Goal: Transaction & Acquisition: Purchase product/service

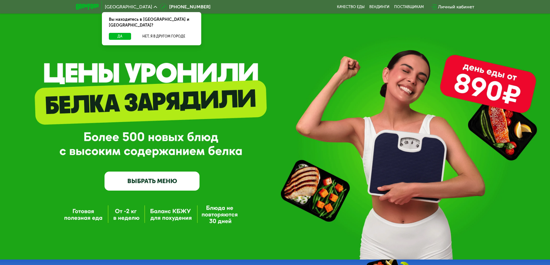
click at [257, 54] on div "GrowFood — доставка правильного питания ВЫБРАТЬ МЕНЮ" at bounding box center [275, 130] width 550 height 260
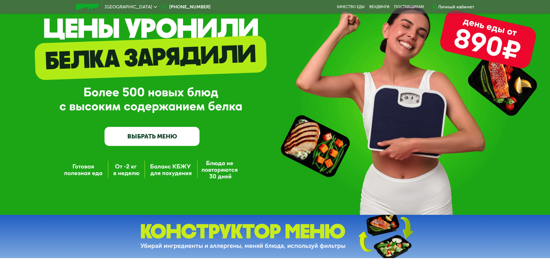
scroll to position [73, 0]
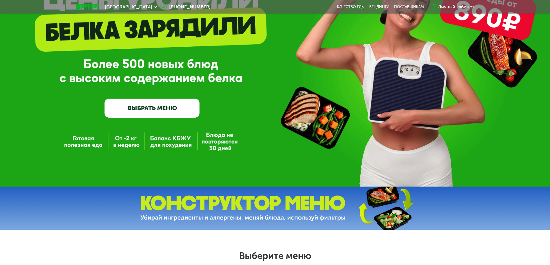
click at [149, 112] on link "ВЫБРАТЬ МЕНЮ" at bounding box center [151, 108] width 95 height 19
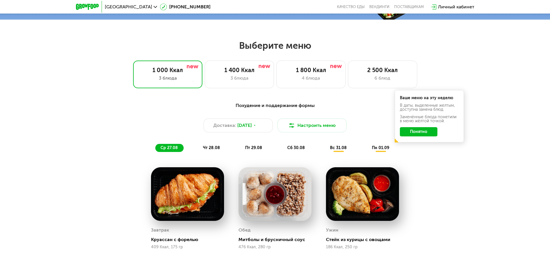
scroll to position [335, 0]
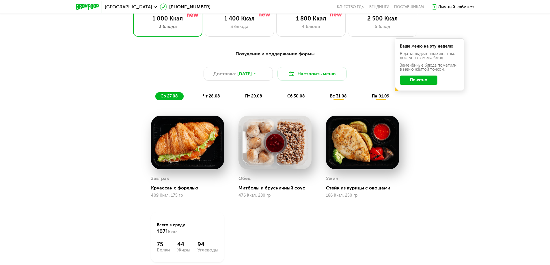
click at [216, 98] on span "чт 28.08" at bounding box center [211, 96] width 17 height 5
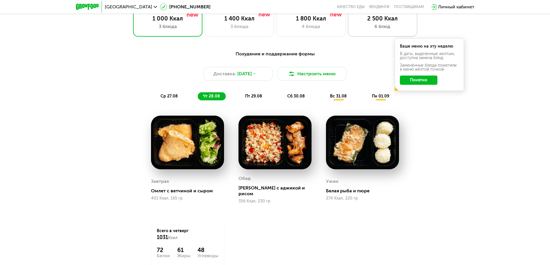
drag, startPoint x: 385, startPoint y: 26, endPoint x: 385, endPoint y: 29, distance: 3.2
click at [385, 27] on div "6 блюд" at bounding box center [382, 26] width 57 height 7
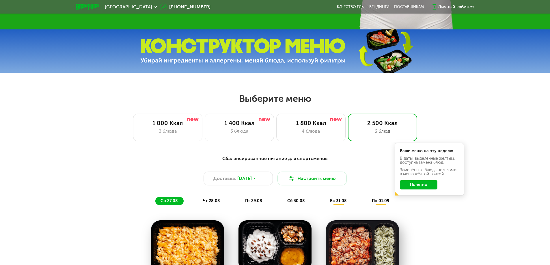
scroll to position [132, 0]
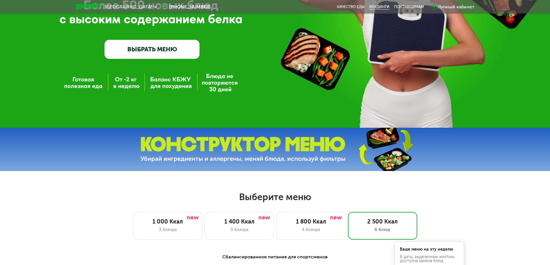
click at [386, 5] on link "Вендинги" at bounding box center [379, 7] width 20 height 5
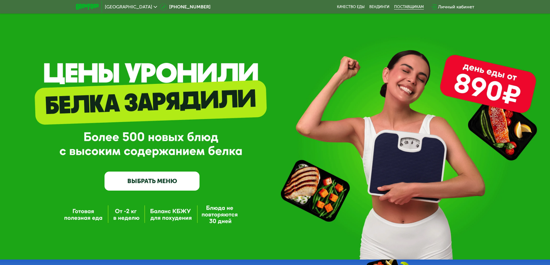
click at [419, 7] on div "поставщикам" at bounding box center [409, 7] width 30 height 5
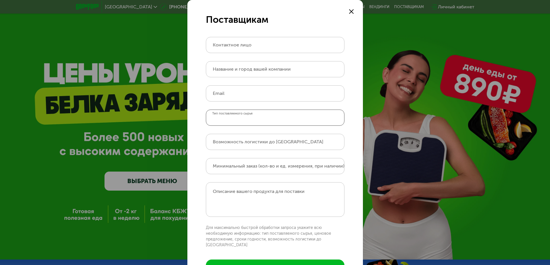
click at [300, 117] on input "Тип поставляемого сырья" at bounding box center [275, 118] width 138 height 16
click at [348, 10] on div at bounding box center [351, 11] width 7 height 7
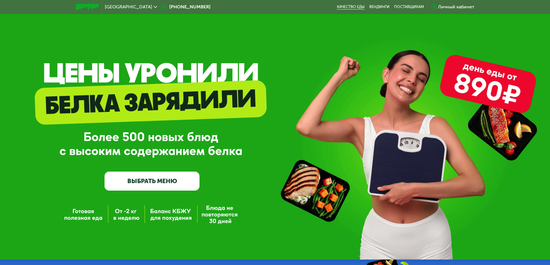
click at [351, 8] on link "Качество еды" at bounding box center [351, 7] width 28 height 5
